Goal: Information Seeking & Learning: Learn about a topic

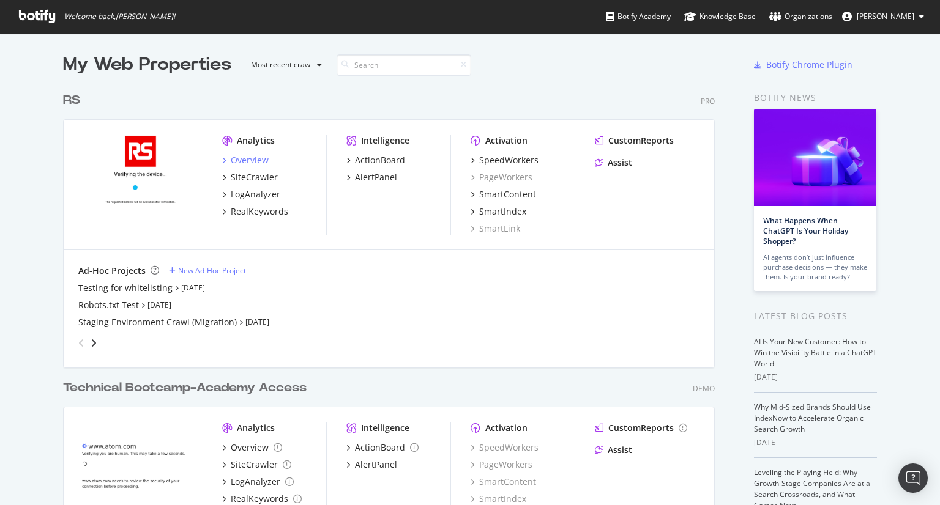
click at [231, 159] on div "Overview" at bounding box center [250, 160] width 38 height 12
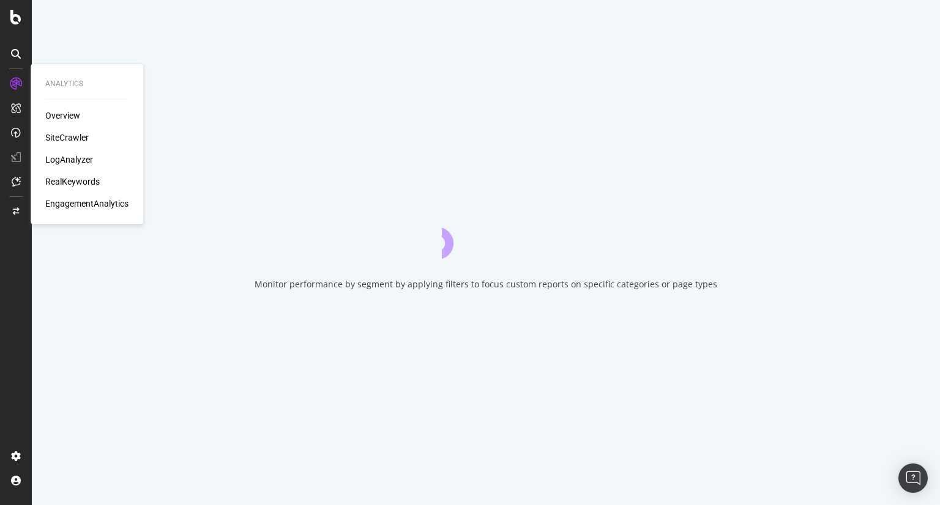
click at [93, 158] on div "LogAnalyzer" at bounding box center [86, 160] width 83 height 12
click at [86, 158] on div "LogAnalyzer" at bounding box center [69, 160] width 48 height 12
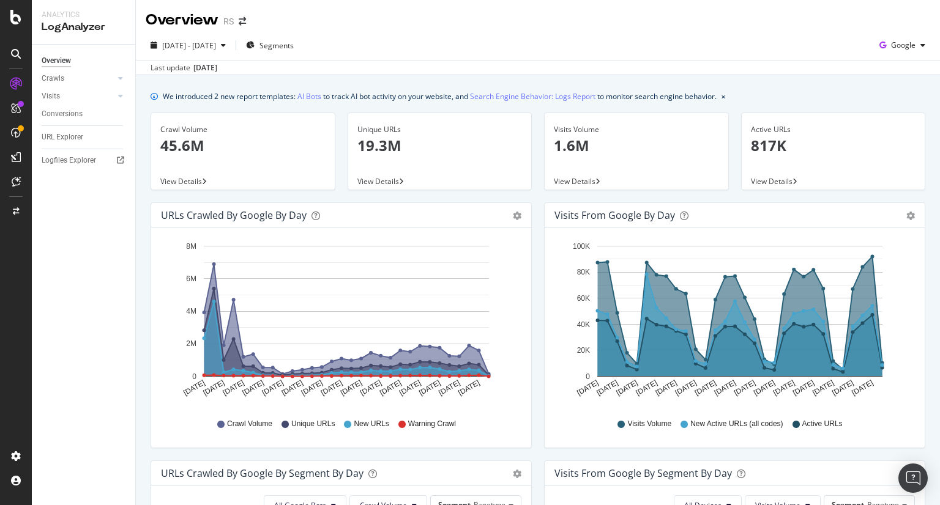
click at [649, 41] on div "[DATE] - [DATE] Segments Google" at bounding box center [538, 47] width 804 height 24
click at [915, 45] on div "button" at bounding box center [922, 45] width 15 height 7
click at [889, 113] on span "OpenAI" at bounding box center [902, 114] width 45 height 11
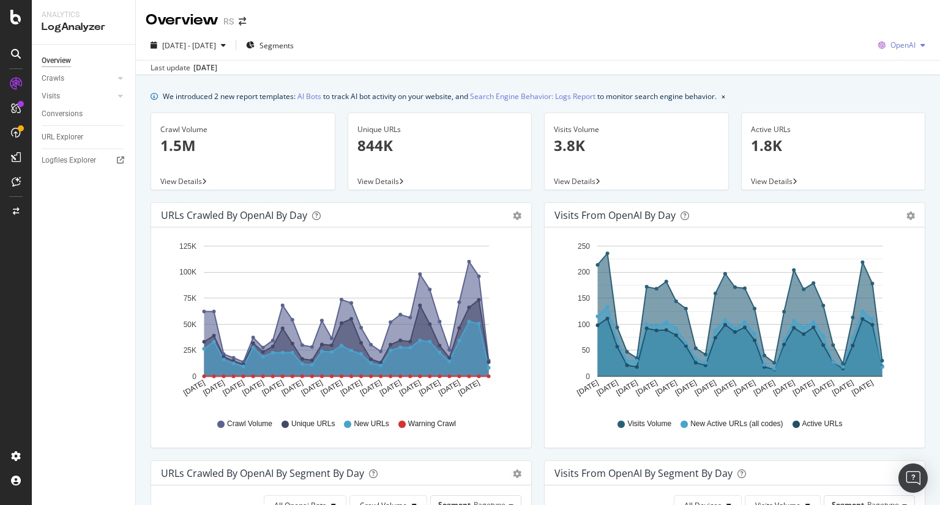
click at [905, 46] on span "OpenAI" at bounding box center [902, 45] width 25 height 10
click at [880, 136] on span "Other AI Bots" at bounding box center [901, 137] width 45 height 11
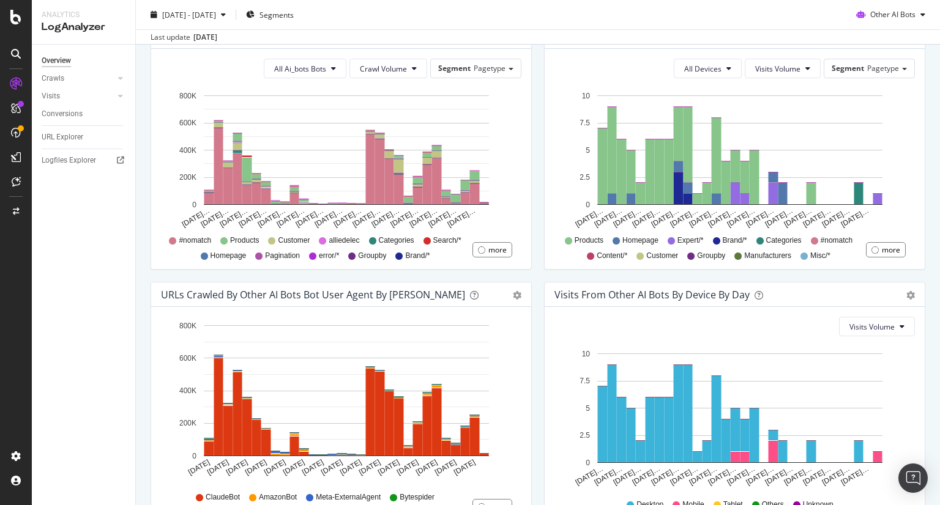
scroll to position [514, 0]
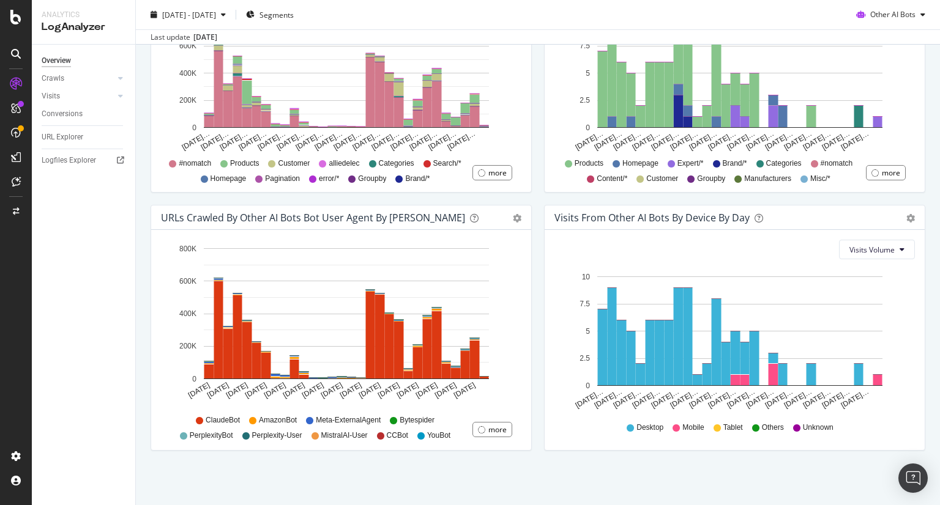
click at [544, 378] on div "Visits Volume Hold CTRL while clicking to filter the report. [DATE]… [DATE]… [D…" at bounding box center [734, 340] width 380 height 220
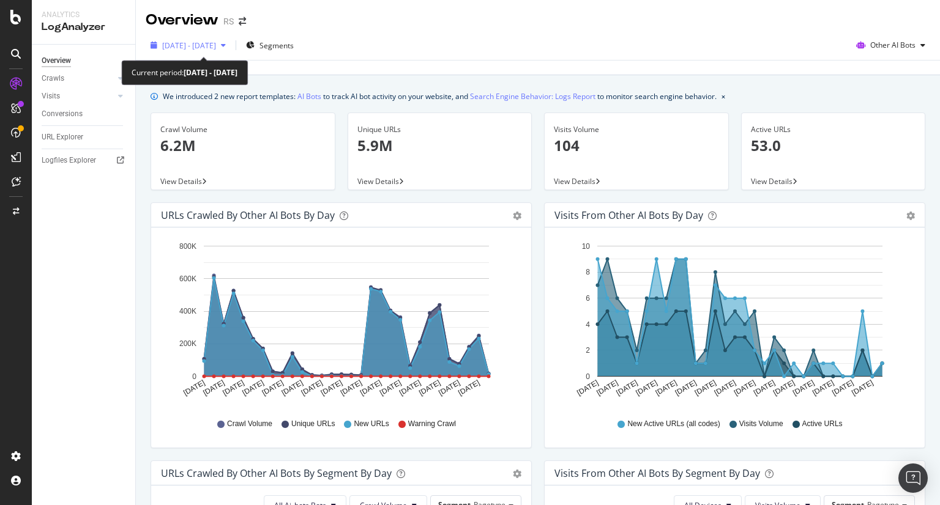
click at [179, 45] on span "[DATE] - [DATE]" at bounding box center [189, 45] width 54 height 10
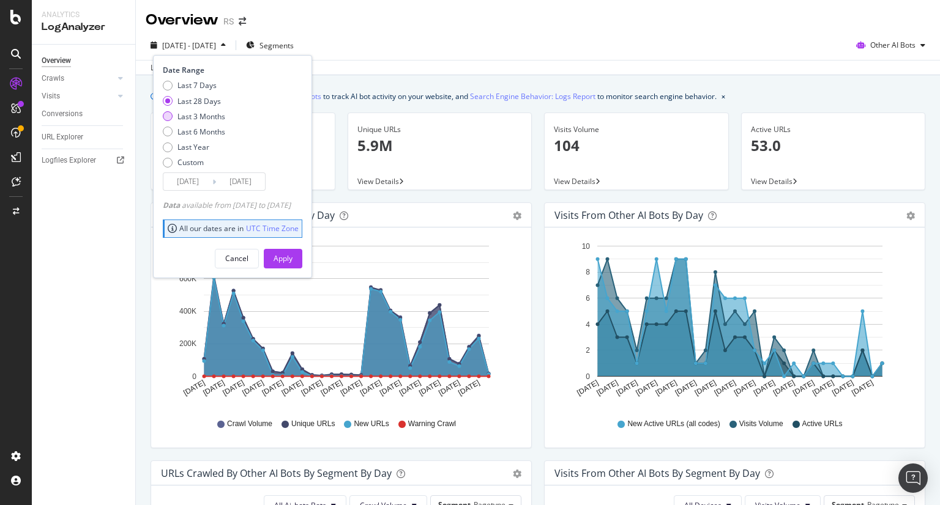
click at [182, 119] on div "Last 3 Months" at bounding box center [201, 116] width 48 height 10
type input "[DATE]"
click at [292, 254] on div "Apply" at bounding box center [282, 258] width 19 height 10
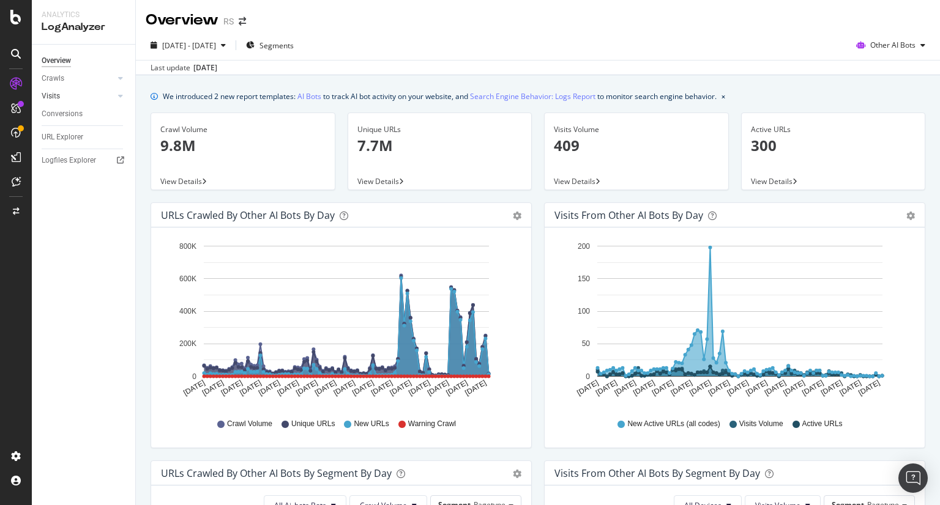
click at [88, 97] on link "Visits" at bounding box center [78, 96] width 73 height 13
click at [73, 136] on div "URL Explorer" at bounding box center [63, 137] width 42 height 13
